Goal: Information Seeking & Learning: Learn about a topic

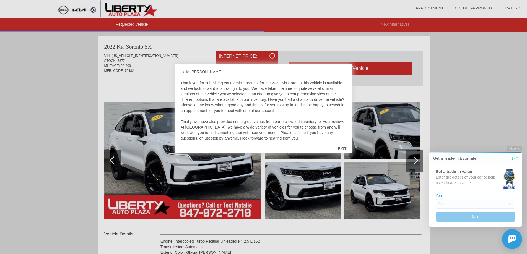
click at [341, 148] on div "EXIT" at bounding box center [342, 149] width 20 height 17
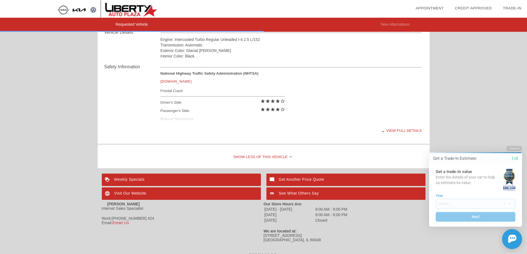
scroll to position [207, 0]
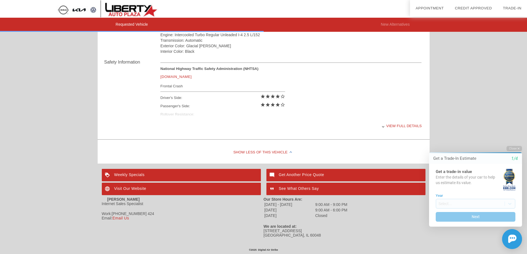
click at [392, 124] on div "View full details" at bounding box center [290, 126] width 261 height 14
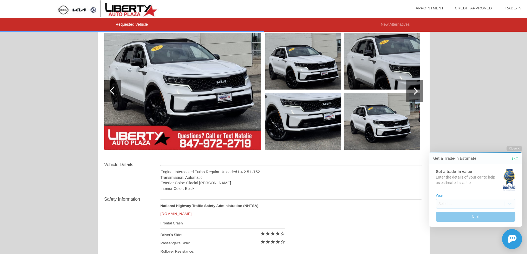
scroll to position [68, 0]
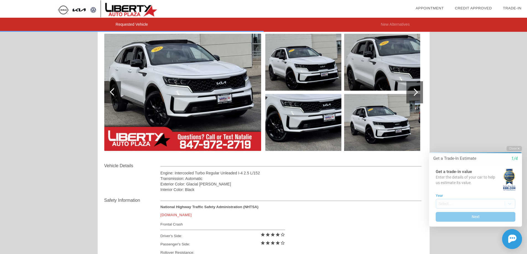
click at [201, 86] on img at bounding box center [182, 92] width 157 height 117
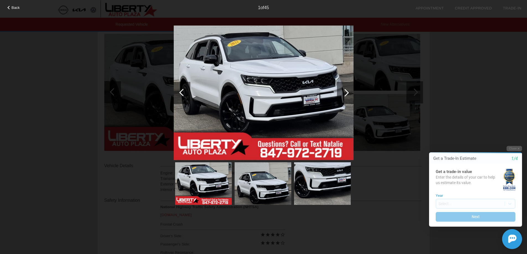
click at [343, 92] on div at bounding box center [344, 92] width 7 height 7
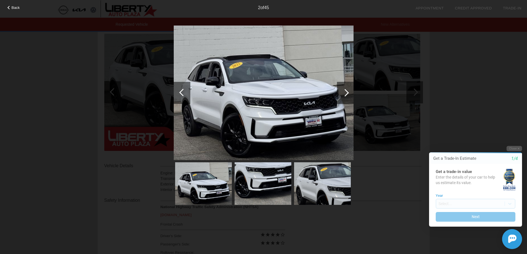
click at [343, 92] on div at bounding box center [344, 92] width 7 height 7
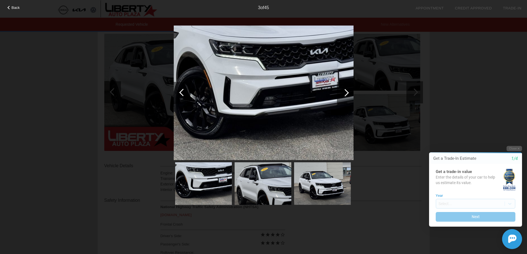
click at [343, 92] on div at bounding box center [344, 92] width 7 height 7
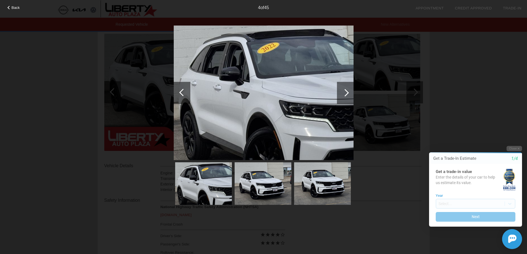
click at [343, 92] on div at bounding box center [344, 92] width 7 height 7
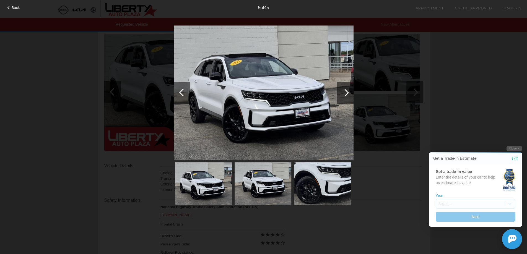
click at [343, 92] on div at bounding box center [344, 92] width 7 height 7
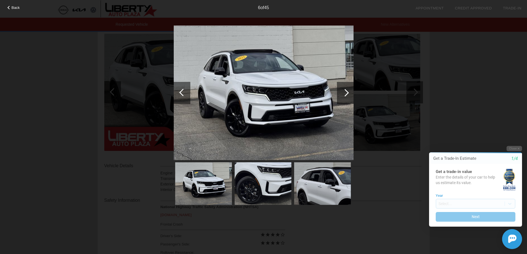
click at [343, 92] on div at bounding box center [344, 92] width 7 height 7
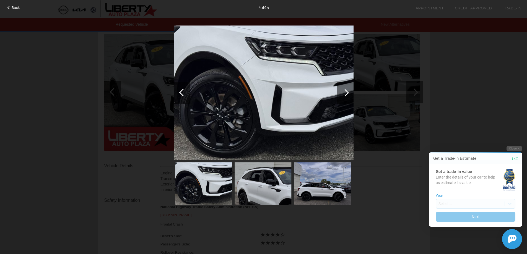
click at [343, 92] on div at bounding box center [344, 92] width 7 height 7
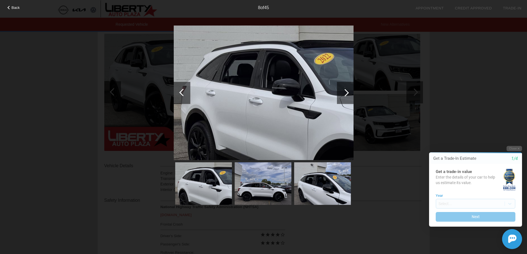
click at [343, 92] on div at bounding box center [344, 92] width 7 height 7
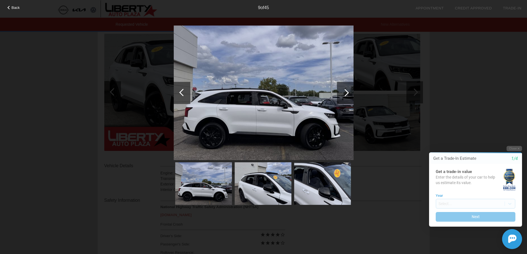
click at [343, 92] on div at bounding box center [344, 92] width 7 height 7
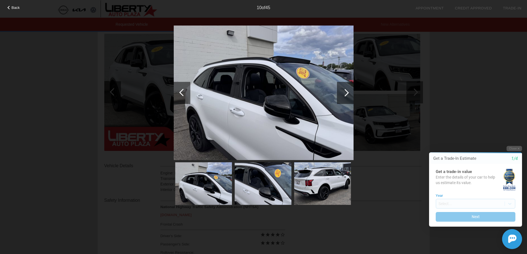
click at [343, 92] on div at bounding box center [344, 92] width 7 height 7
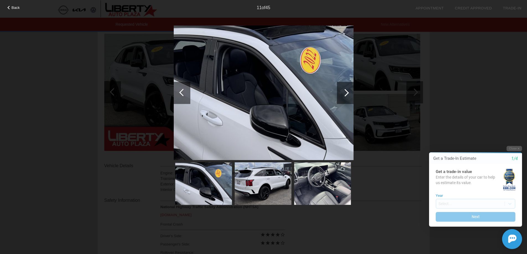
click at [343, 92] on div at bounding box center [344, 92] width 7 height 7
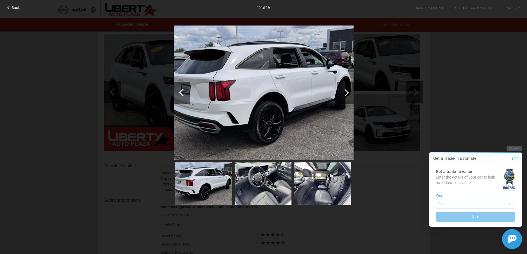
click at [343, 92] on div at bounding box center [344, 92] width 7 height 7
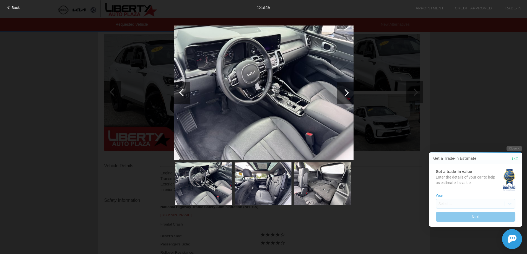
click at [343, 92] on div at bounding box center [344, 92] width 7 height 7
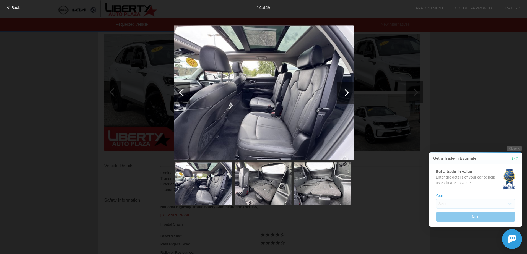
click at [343, 92] on div at bounding box center [344, 92] width 7 height 7
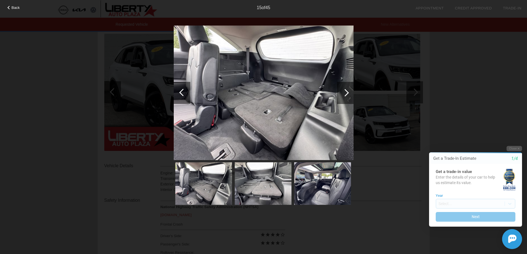
click at [10, 7] on div at bounding box center [9, 8] width 4 height 4
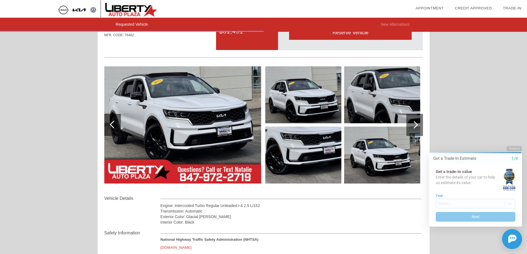
scroll to position [0, 0]
